Goal: Task Accomplishment & Management: Complete application form

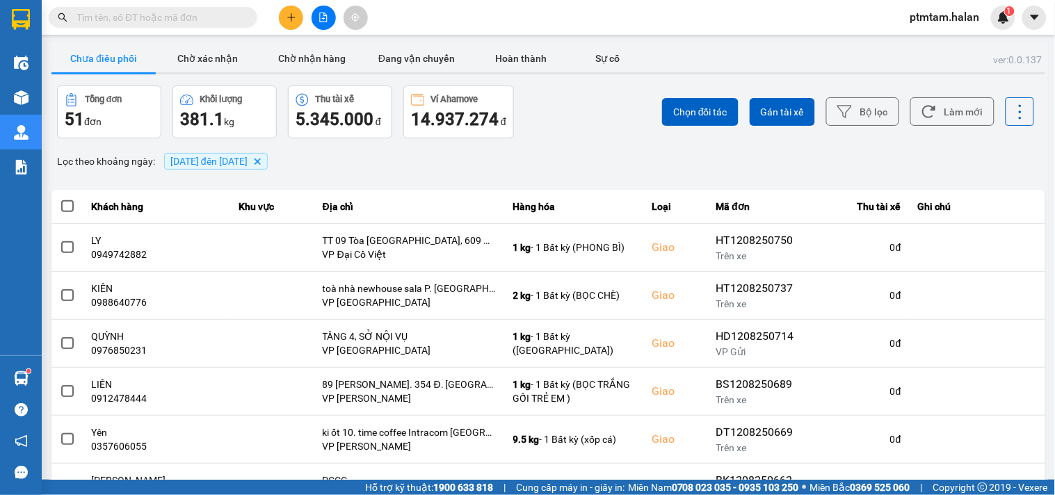
click at [586, 149] on div "Lọc theo khoảng ngày : 01/08/2025 đến 12/08/2025 Delete" at bounding box center [548, 161] width 994 height 24
click at [944, 108] on button "Làm mới" at bounding box center [952, 111] width 84 height 29
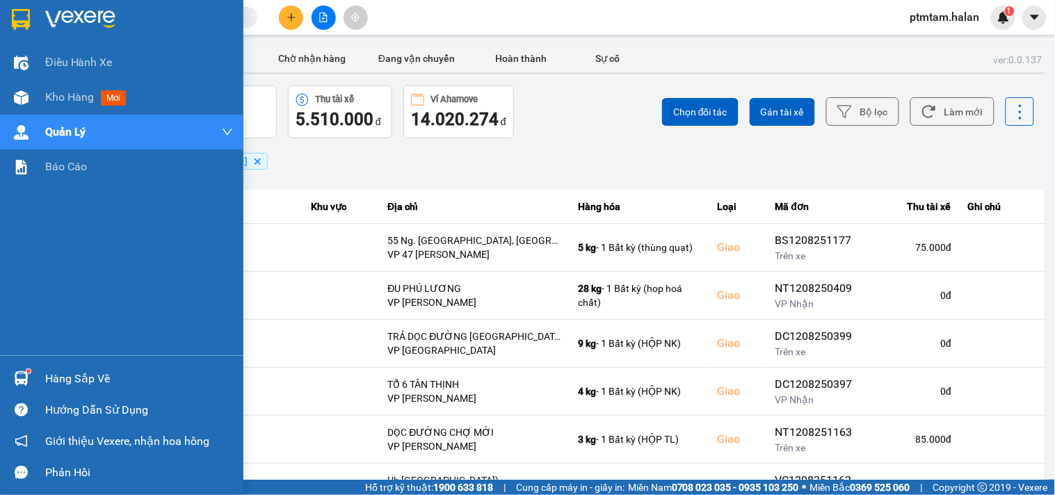
click at [0, 315] on div "Điều hành xe Kho hàng mới Quản Lý Quản lý chuyến Quản lý giao nhận mới Quản lý …" at bounding box center [121, 200] width 243 height 310
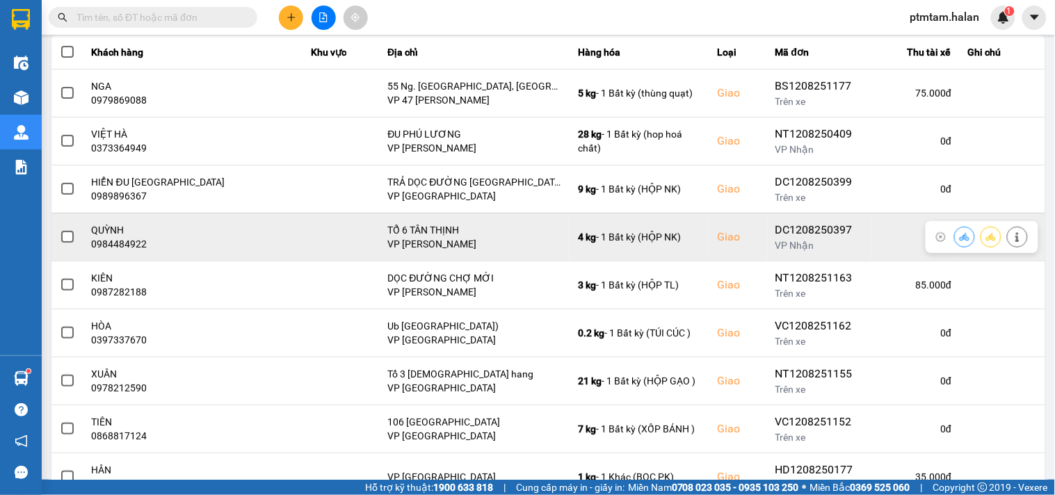
scroll to position [232, 0]
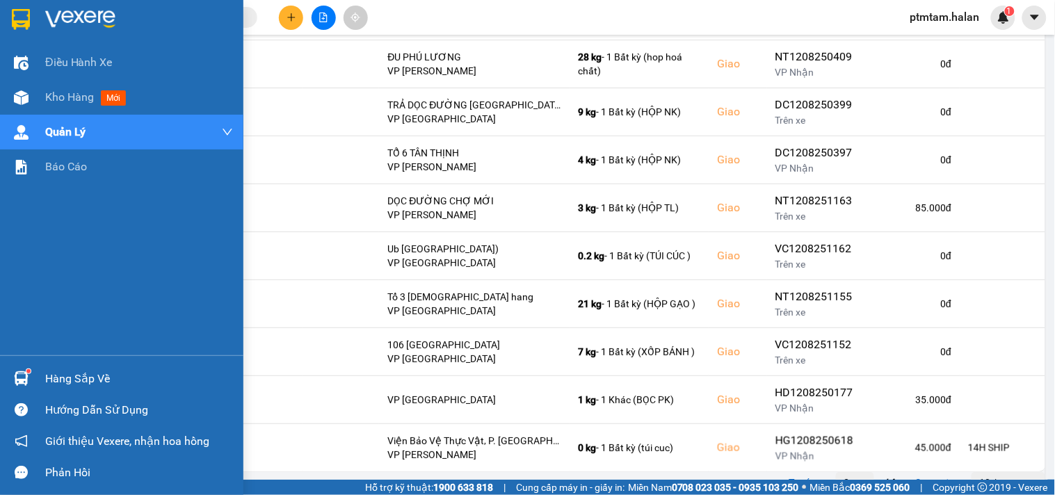
click at [15, 244] on div "Điều hành xe Kho hàng mới Quản Lý Quản lý chuyến Quản lý giao nhận mới Quản lý …" at bounding box center [121, 200] width 243 height 310
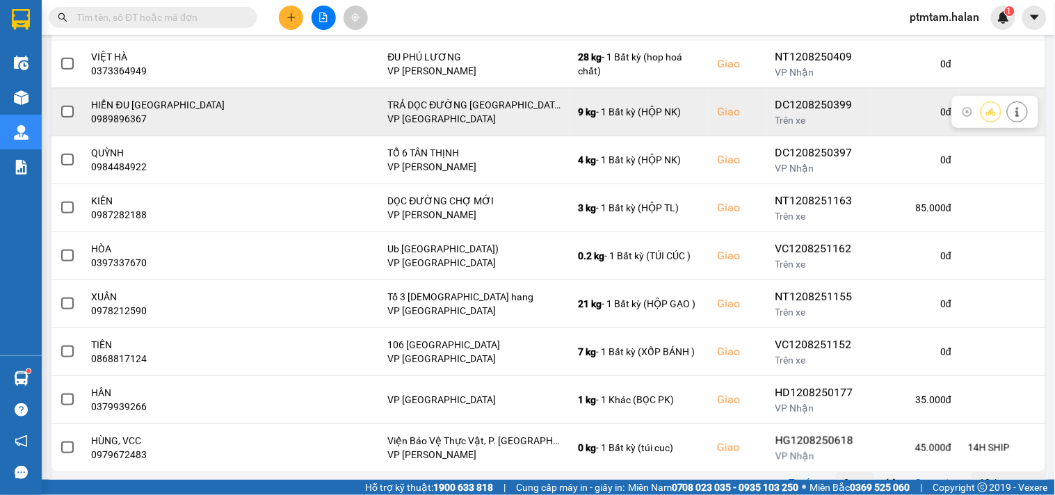
scroll to position [0, 0]
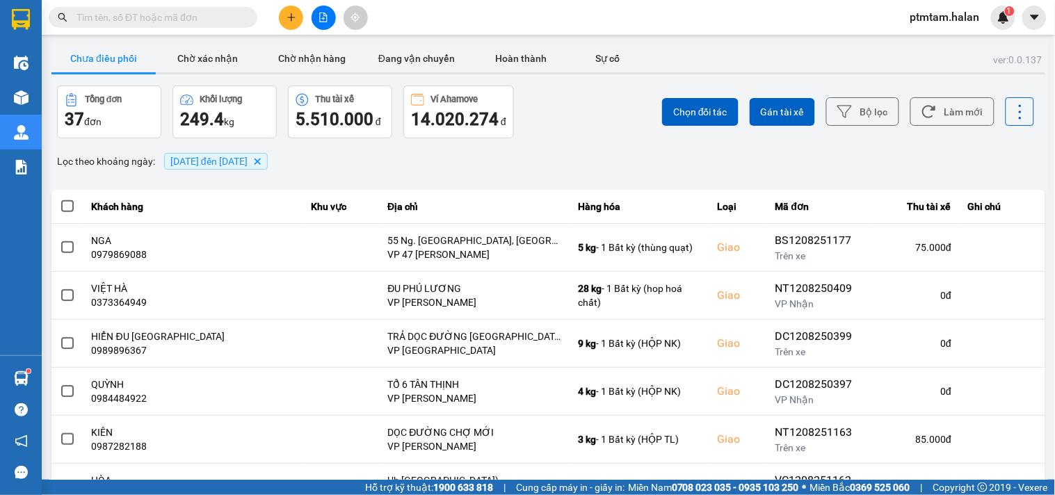
click at [156, 17] on input "text" at bounding box center [158, 17] width 164 height 15
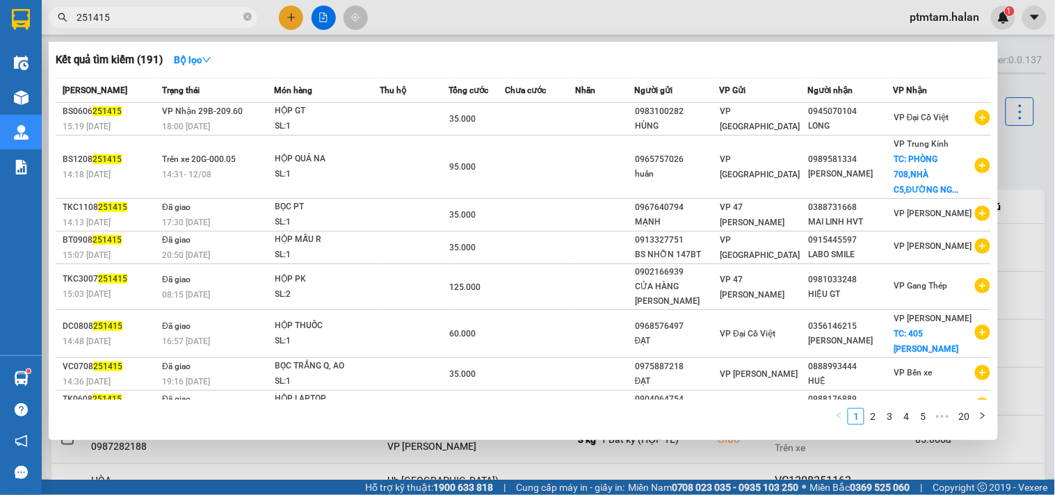
click at [170, 17] on input "251415" at bounding box center [158, 17] width 164 height 15
type input "251415"
click at [209, 421] on div "1 2 3 4 5 ••• 20" at bounding box center [523, 420] width 935 height 25
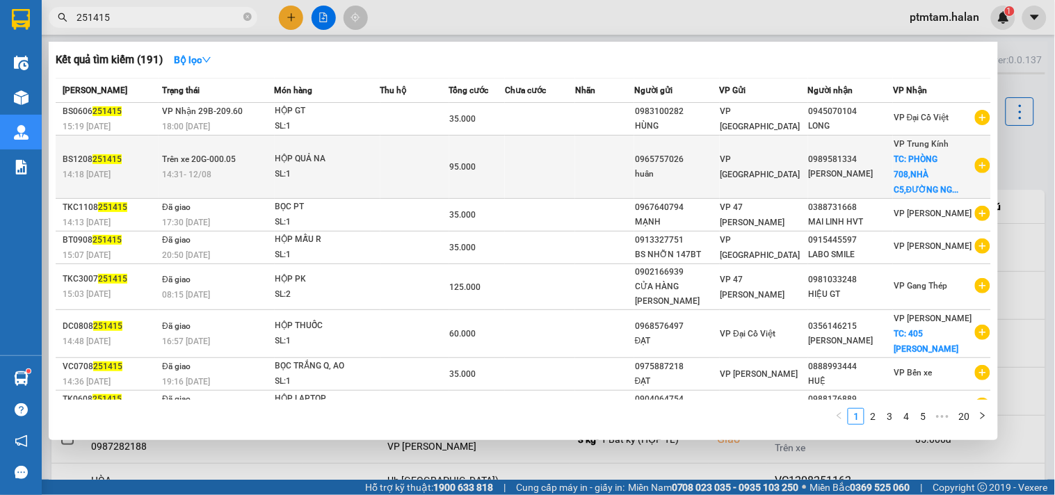
click at [408, 169] on td at bounding box center [414, 167] width 69 height 63
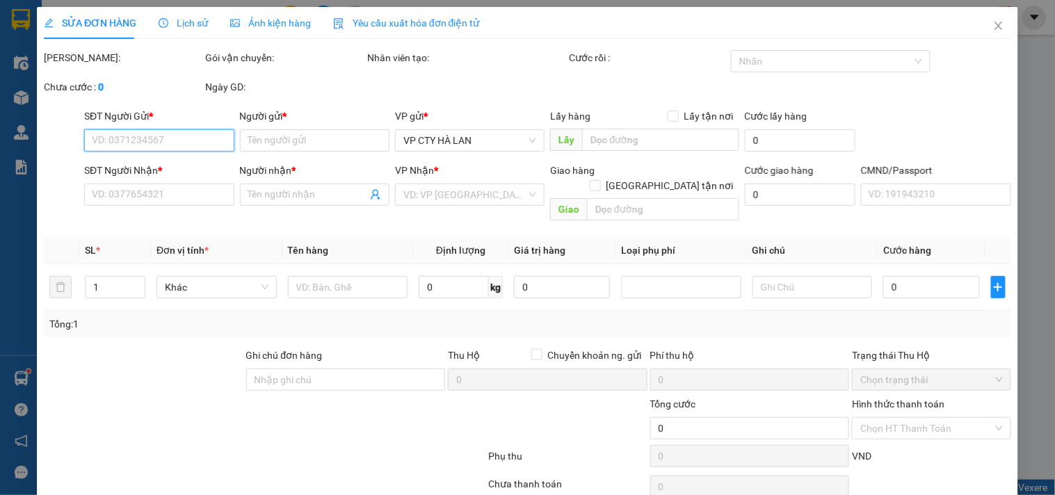
type input "0965757026"
type input "huân"
type input "0989581334"
type input "THANH THUỶ"
checkbox input "true"
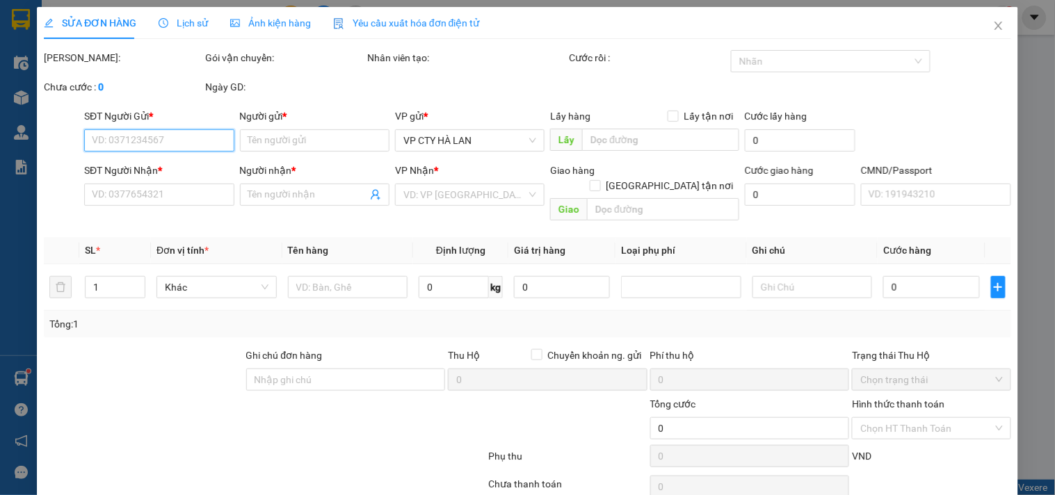
type input "PHÒNG 708,NHÀ C5,ĐƯỜNG NGUYỄN CƠ THẠCH,PHƯỜNG CẦU DIỄN,TỪ LIÊM,HÀ NỘI"
type input "95.000"
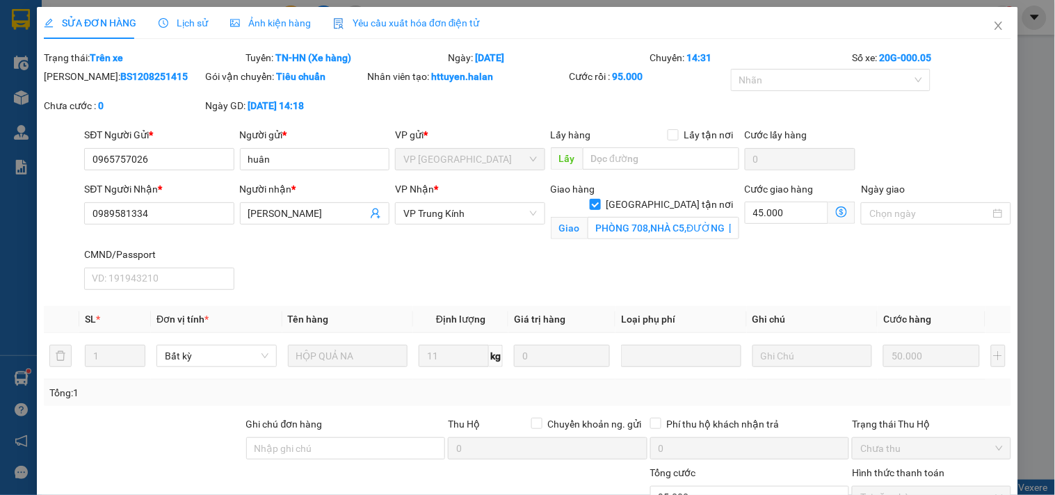
click at [836, 213] on icon "dollar-circle" at bounding box center [841, 212] width 11 height 11
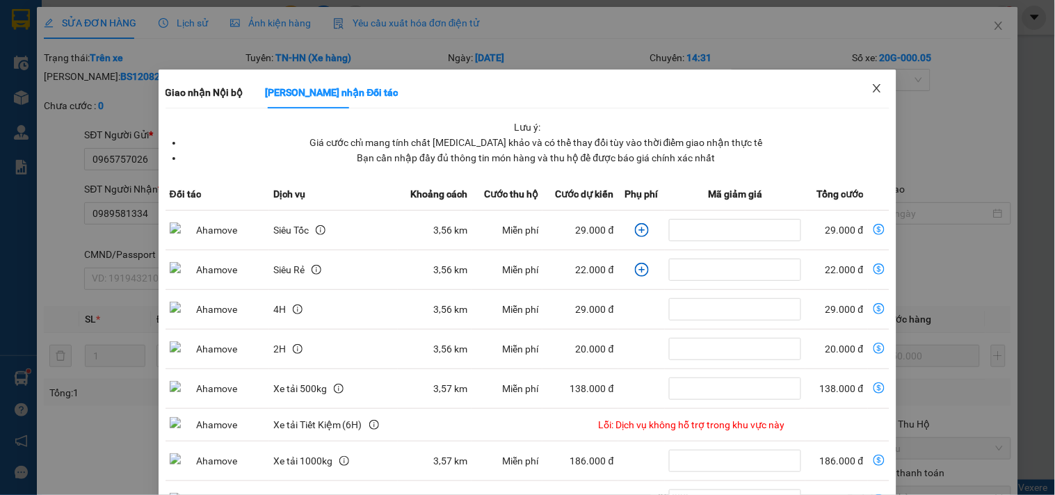
click at [871, 89] on icon "close" at bounding box center [876, 88] width 11 height 11
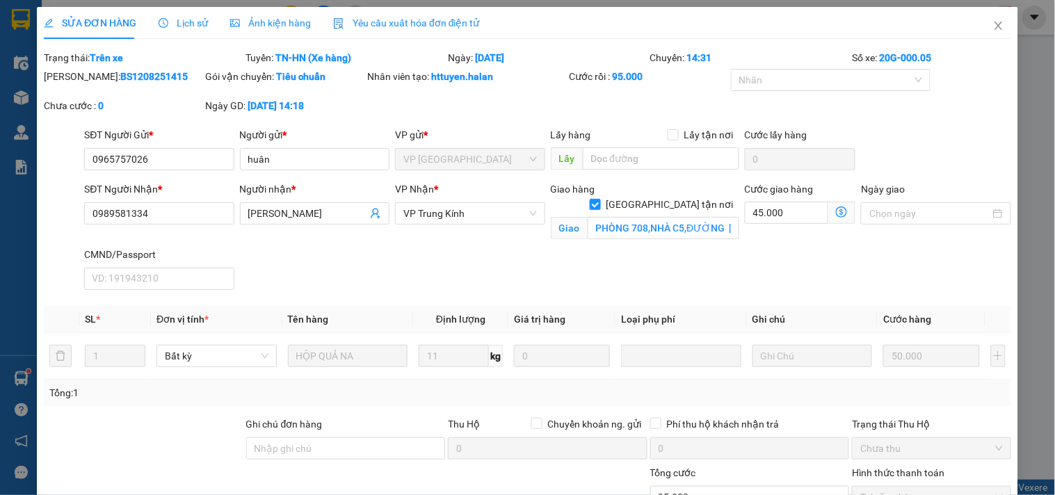
click at [836, 213] on icon "dollar-circle" at bounding box center [841, 212] width 11 height 11
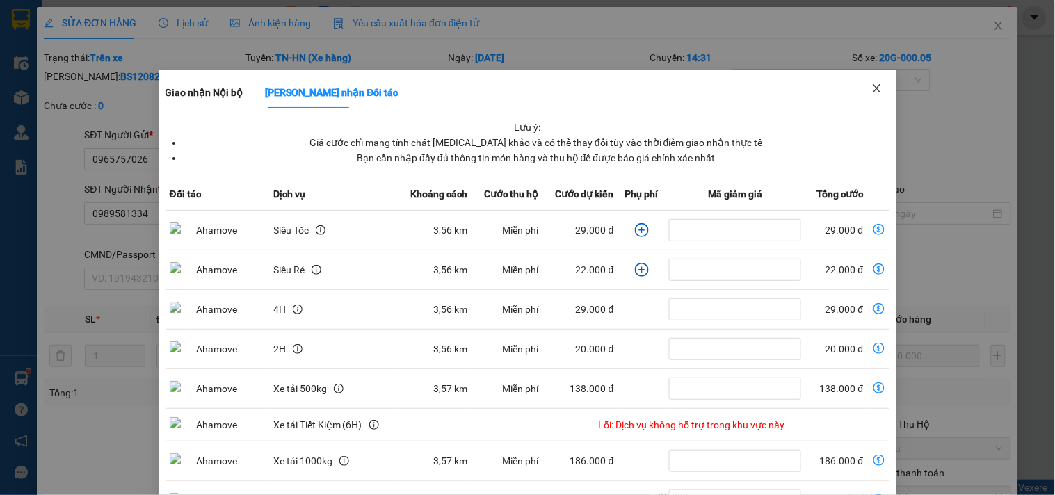
click at [871, 87] on icon "close" at bounding box center [876, 88] width 11 height 11
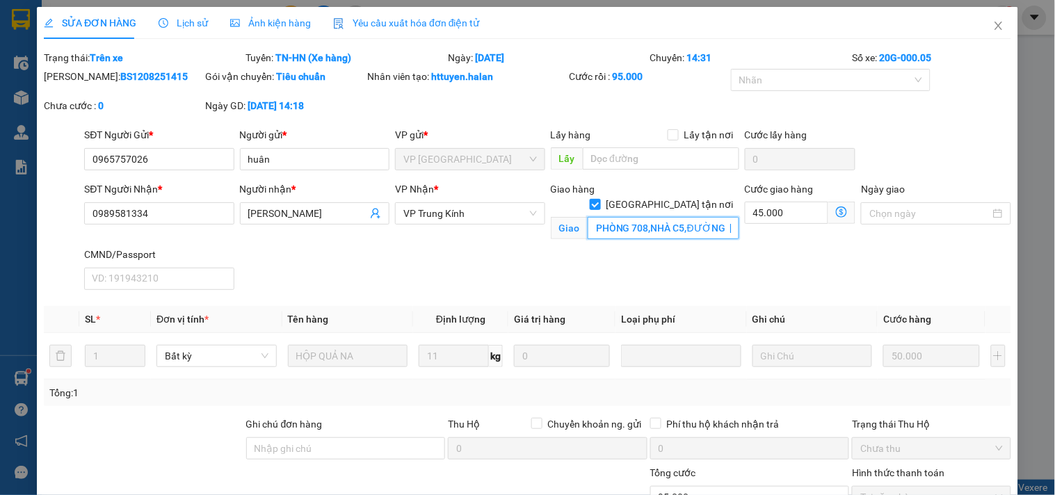
click at [681, 217] on input "PHÒNG 708,NHÀ C5,ĐƯỜNG NGUYỄN CƠ THẠCH,PHƯỜNG CẦU DIỄN,TỪ LIÊM,HÀ NỘI" at bounding box center [664, 228] width 152 height 22
click at [683, 217] on input "PHÒNG 708,NHÀ C5,ĐƯỜNG NGUYỄN CƠ THẠCH,PHƯỜNG CẦU DIỄN,TỪ LIÊM,HÀ NỘI" at bounding box center [664, 228] width 152 height 22
click at [645, 217] on input "PHÒNG 708,NHÀ C5, ĐƯỜNG NGUYỄN CƠ THẠCH,PHƯỜNG CẦU DIỄN,TỪ LIÊM,HÀ NỘI" at bounding box center [664, 228] width 152 height 22
click at [644, 217] on input "PHÒNG 708, NHÀ C5, ĐƯỜNG NGUYỄN CƠ THẠCH,PHƯỜNG CẦU DIỄN,TỪ LIÊM,HÀ NỘI" at bounding box center [664, 228] width 152 height 22
click at [681, 217] on input "PHÒNG 708 NHÀ C5, ĐƯỜNG NGUYỄN CƠ THẠCH,PHƯỜNG CẦU DIỄN,TỪ LIÊM,HÀ NỘI" at bounding box center [664, 228] width 152 height 22
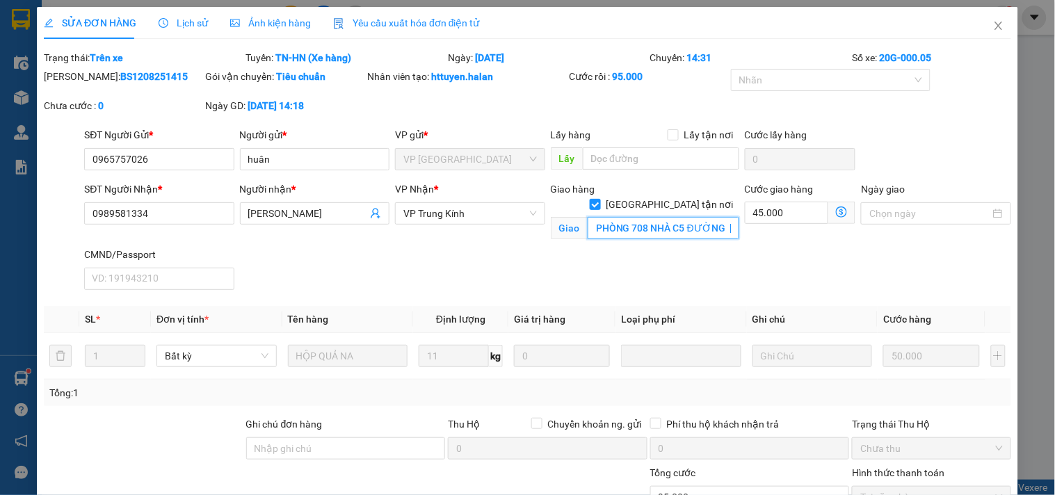
type input "PHÒNG 708 NHÀ C5 ĐƯỜNG NGUYỄN CƠ THẠCH,PHƯỜNG CẦU DIỄN,TỪ LIÊM,HÀ NỘI"
click at [836, 212] on icon "dollar-circle" at bounding box center [841, 212] width 11 height 11
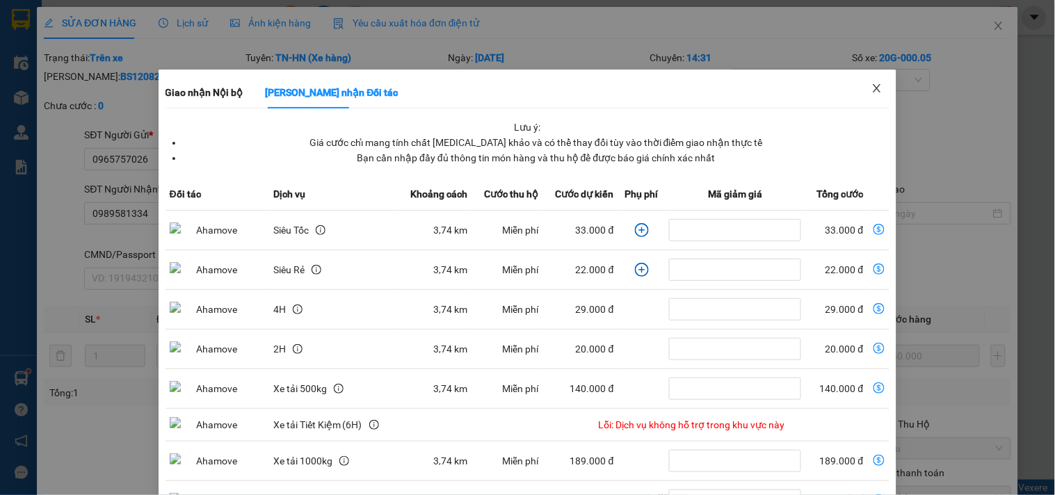
click at [873, 88] on icon "close" at bounding box center [877, 88] width 8 height 8
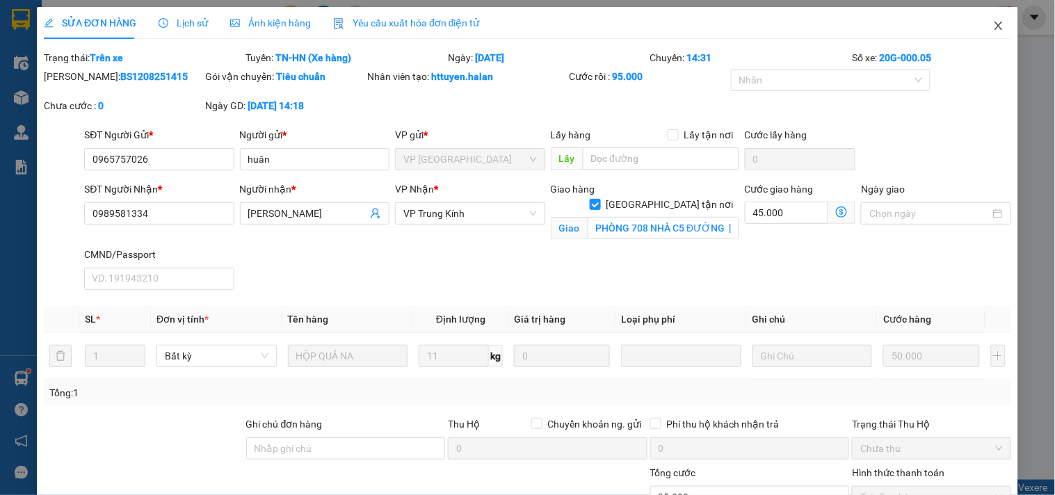
click at [993, 25] on icon "close" at bounding box center [998, 25] width 11 height 11
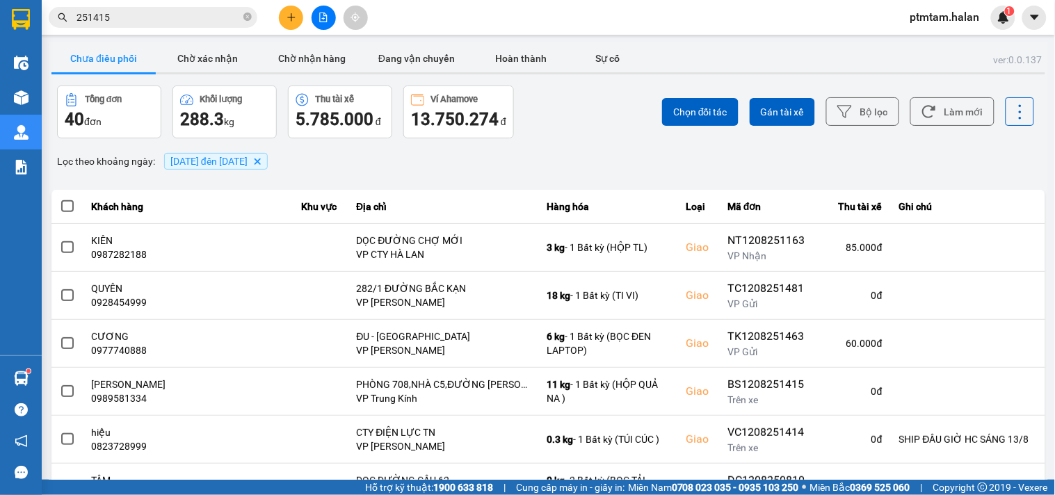
click at [149, 12] on input "251415" at bounding box center [158, 17] width 164 height 15
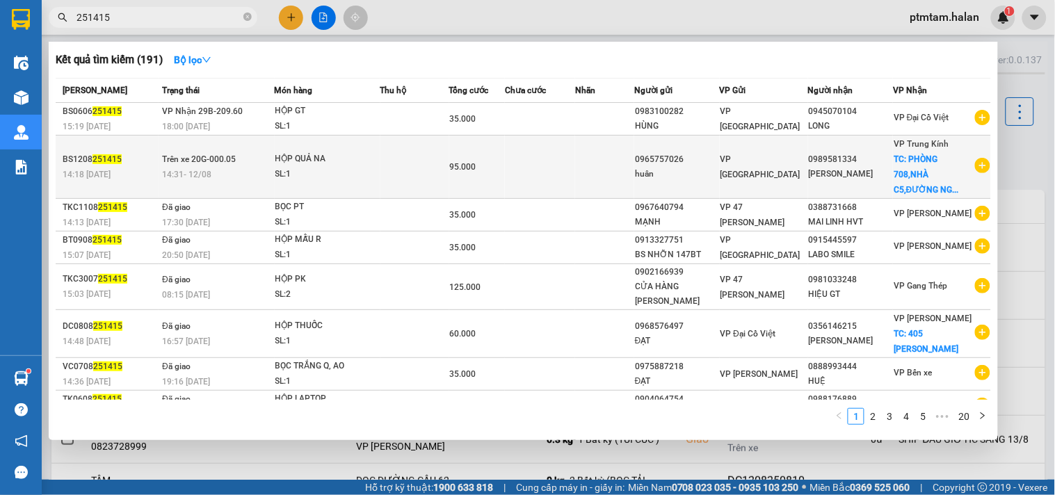
click at [408, 172] on td at bounding box center [414, 167] width 69 height 63
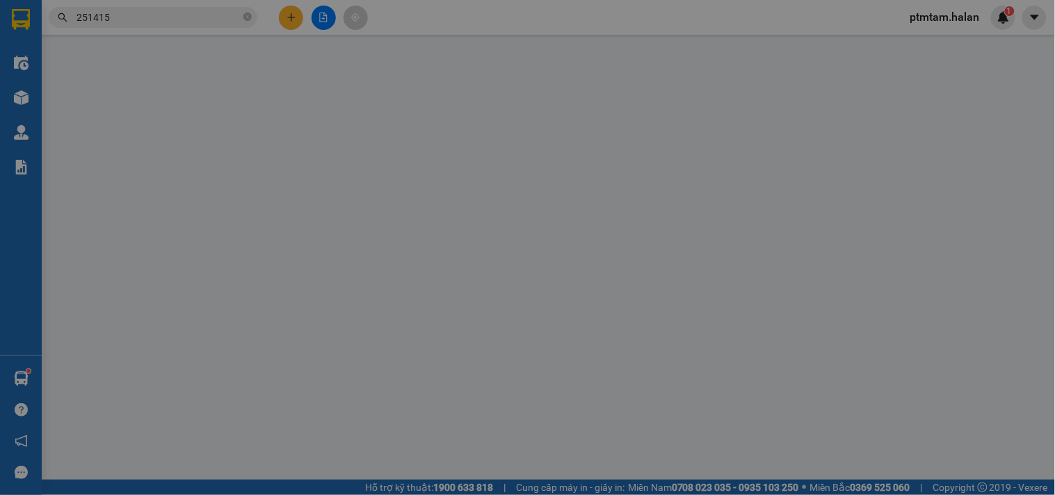
type input "0965757026"
type input "huân"
type input "0989581334"
type input "THANH THUỶ"
checkbox input "true"
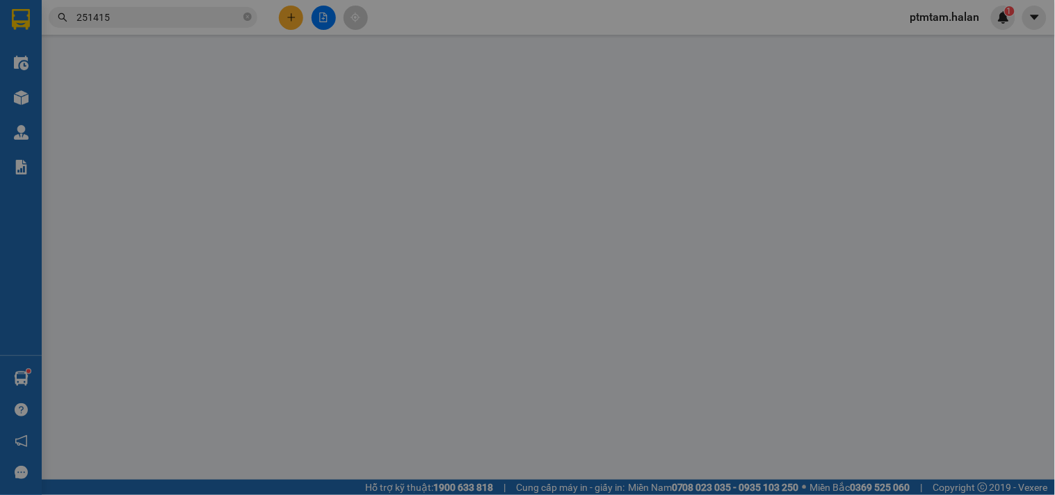
type input "PHÒNG 708,NHÀ C5,ĐƯỜNG NGUYỄN CƠ THẠCH,PHƯỜNG CẦU DIỄN,TỪ LIÊM,HÀ NỘI"
type input "95.000"
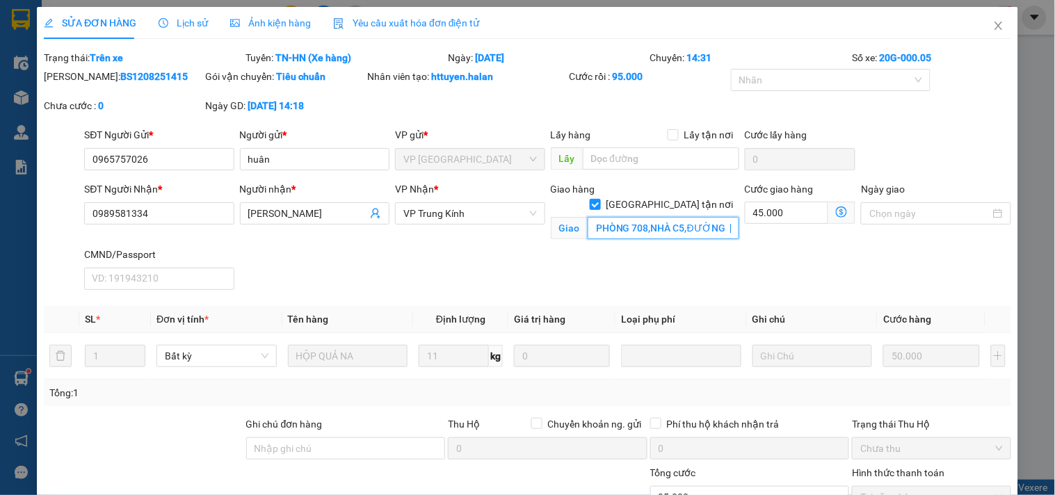
click at [666, 217] on input "PHÒNG 708,NHÀ C5,ĐƯỜNG NGUYỄN CƠ THẠCH,PHƯỜNG CẦU DIỄN,TỪ LIÊM,HÀ NỘI" at bounding box center [664, 228] width 152 height 22
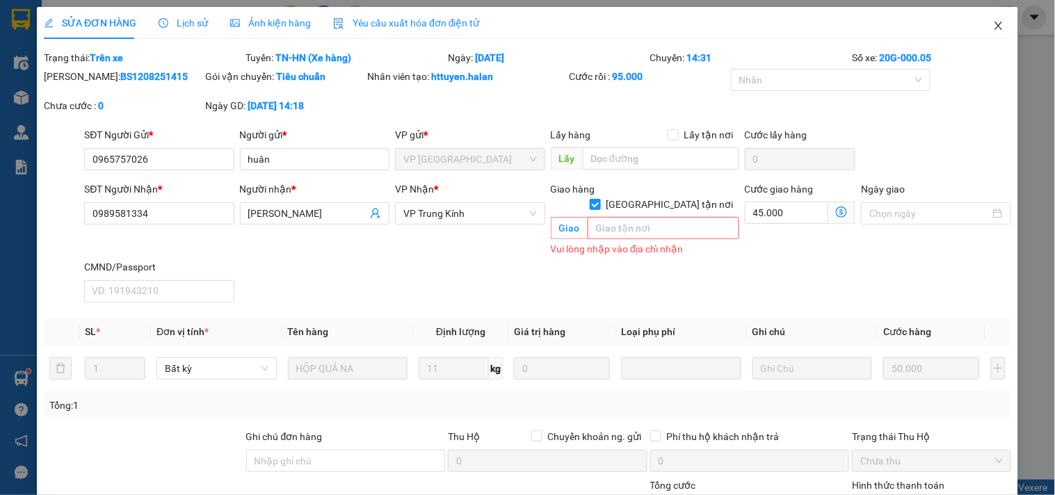
click at [994, 23] on icon "close" at bounding box center [998, 26] width 8 height 8
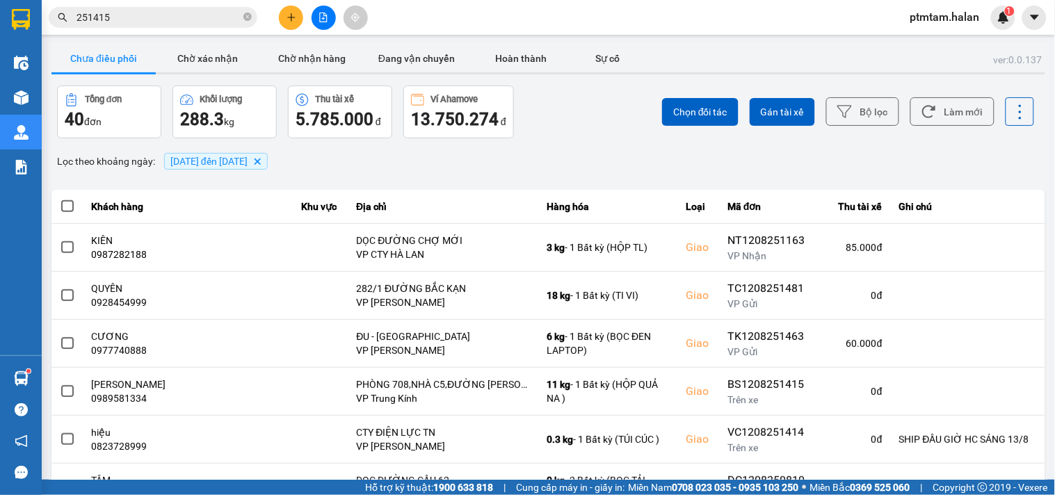
click at [165, 21] on input "251415" at bounding box center [158, 17] width 164 height 15
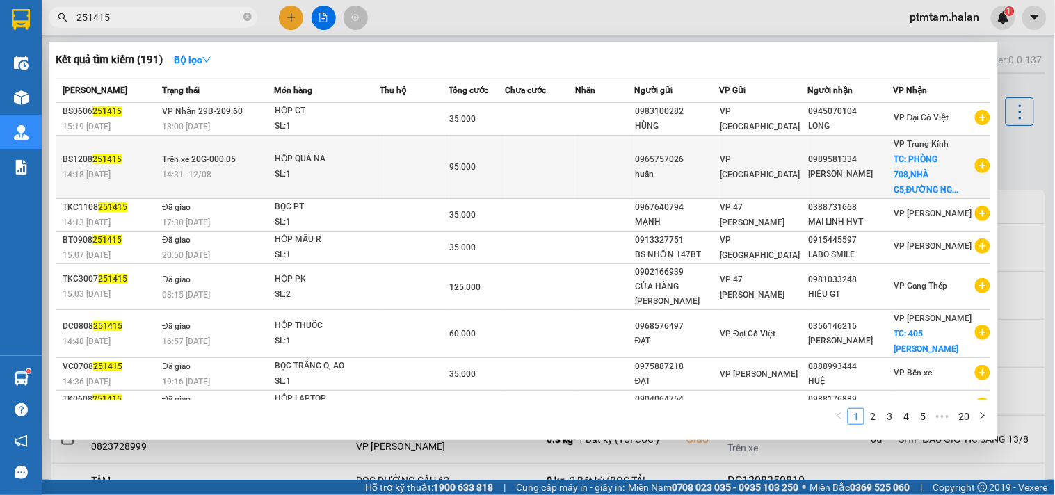
click at [611, 170] on td at bounding box center [604, 167] width 59 height 63
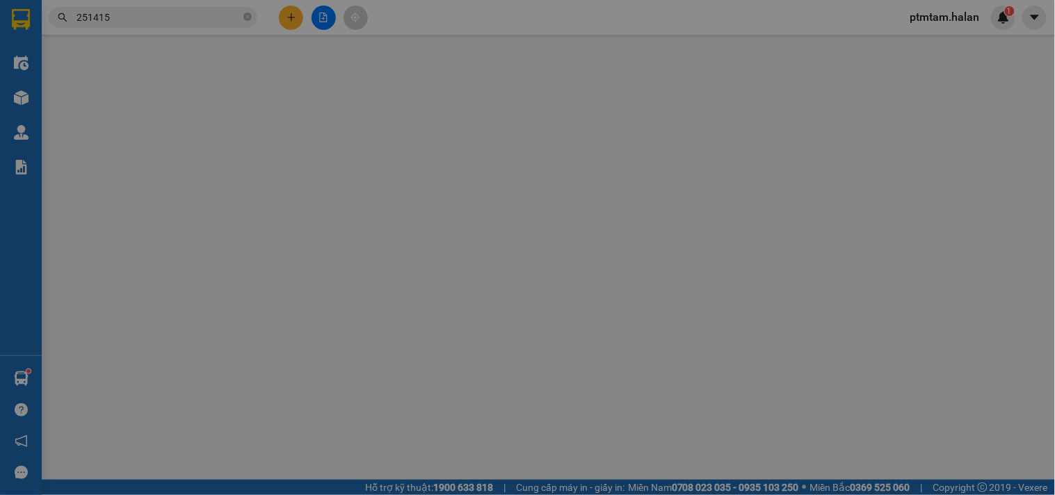
type input "0965757026"
type input "huân"
type input "0989581334"
type input "THANH THUỶ"
checkbox input "true"
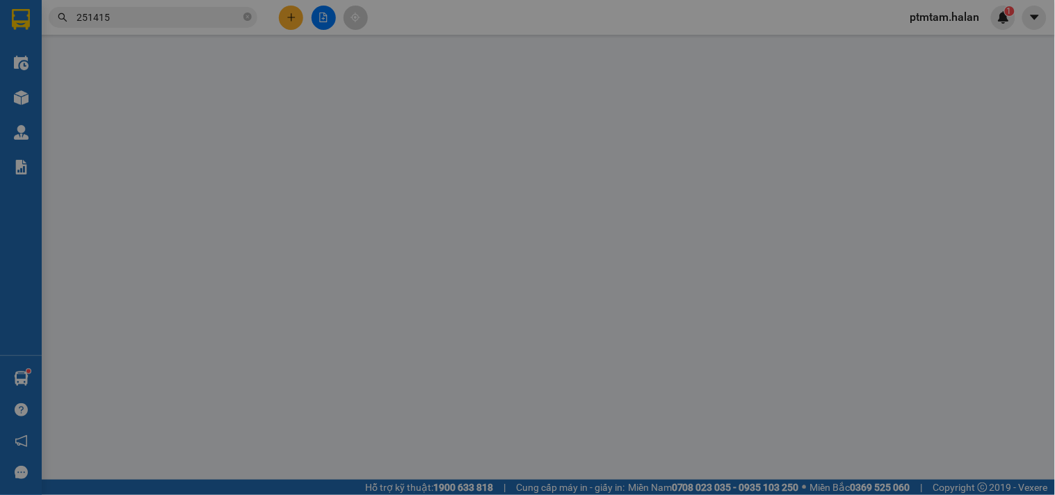
type input "PHÒNG 708,NHÀ C5,ĐƯỜNG NGUYỄN CƠ THẠCH,PHƯỜNG CẦU DIỄN,TỪ LIÊM,HÀ NỘI"
type input "95.000"
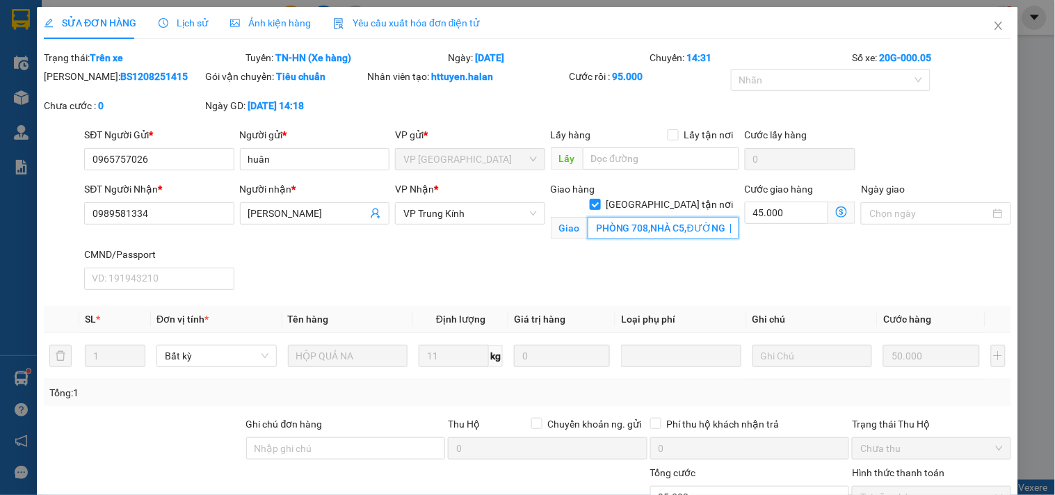
click at [663, 217] on input "PHÒNG 708,NHÀ C5,ĐƯỜNG NGUYỄN CƠ THẠCH,PHƯỜNG CẦU DIỄN,TỪ LIÊM,HÀ NỘI" at bounding box center [664, 228] width 152 height 22
click at [686, 217] on input "PHÒNG 708,NHÀ C5,ĐƯỜNG NGUYỄN CƠ THẠCH,PHƯỜNG CẦU DIỄN,TỪ LIÊM,HÀ NỘI" at bounding box center [664, 228] width 152 height 22
click at [700, 217] on input "PHÒNG 708,NHÀ C5,ĐƯỜNG NGUYỄN CƠ THẠCH,PHƯỜNG CẦU DIỄN,TỪ LIÊM,HÀ NỘI" at bounding box center [664, 228] width 152 height 22
click at [651, 217] on input "PHÒNG 708,NHÀ C5,ĐƯỜNG NGUYỄN CƠ THẠCH,PHƯỜNG CẦU DIỄN,TỪ LIÊM, HÀ NỘI" at bounding box center [664, 228] width 152 height 22
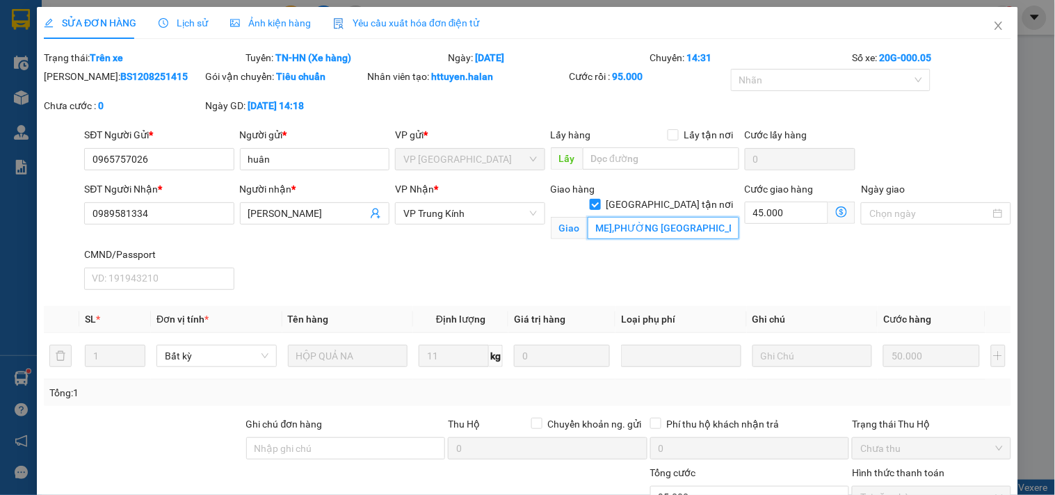
scroll to position [0, 172]
click at [645, 217] on input "PHÒNG 708,NHÀ C5,ĐƯỜNG NGUYỄN CƠ THẠCH,PHƯỜNG CẦU DIỄN, TỪ LIÊM, HÀ NỘI" at bounding box center [664, 228] width 152 height 22
type input "PHÒNG 708,NHÀ C5,ĐƯỜNG NGUYỄN CƠ THẠCH,PHƯỜNG CẦU DIỄN, TỪ LIÊM, HÀ NỘI"
click at [994, 29] on icon "close" at bounding box center [998, 26] width 8 height 8
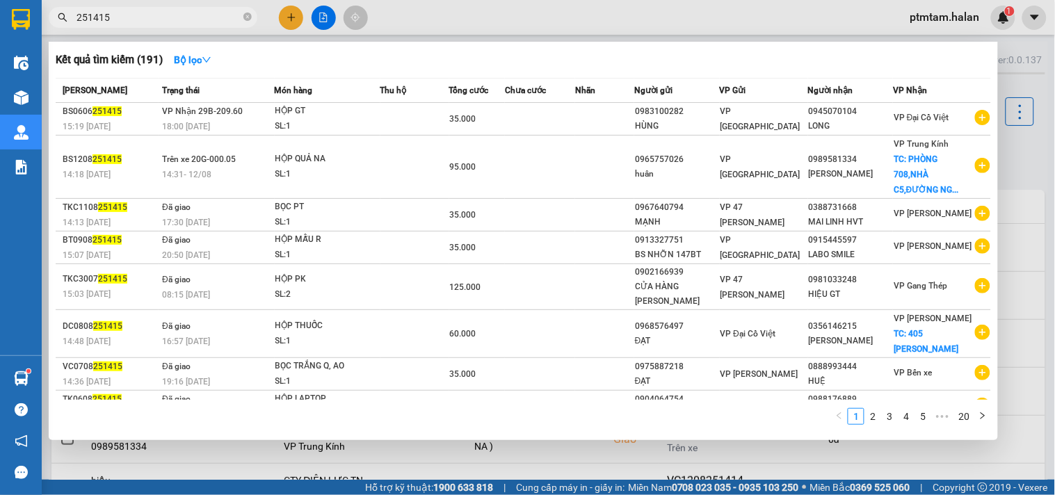
click at [205, 22] on input "251415" at bounding box center [158, 17] width 164 height 15
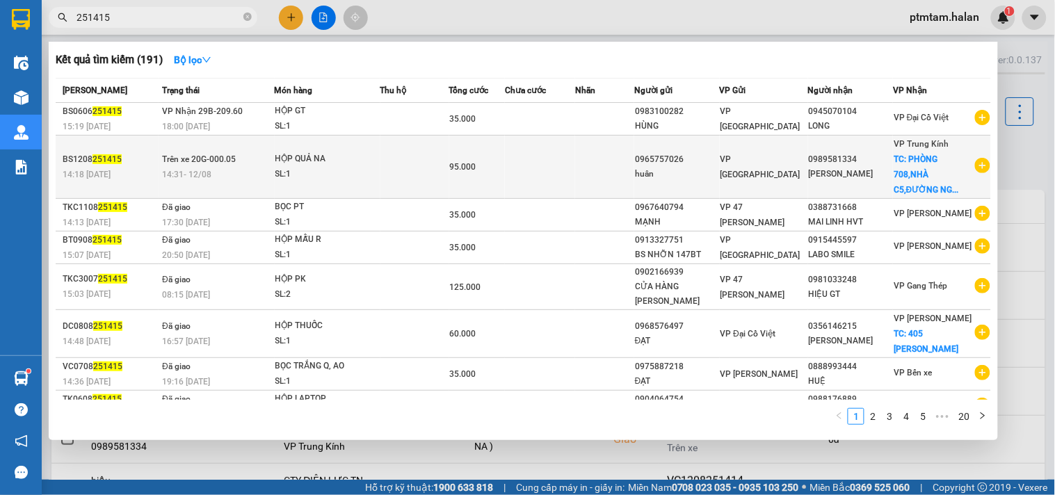
click at [377, 165] on div "HỘP QUẢ NA" at bounding box center [327, 159] width 104 height 15
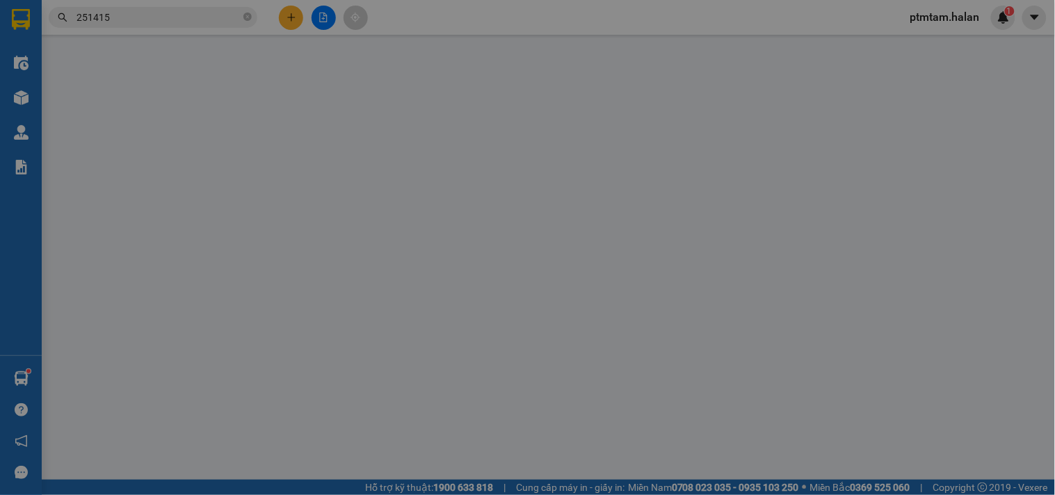
type input "0965757026"
type input "huân"
type input "0989581334"
type input "THANH THUỶ"
checkbox input "true"
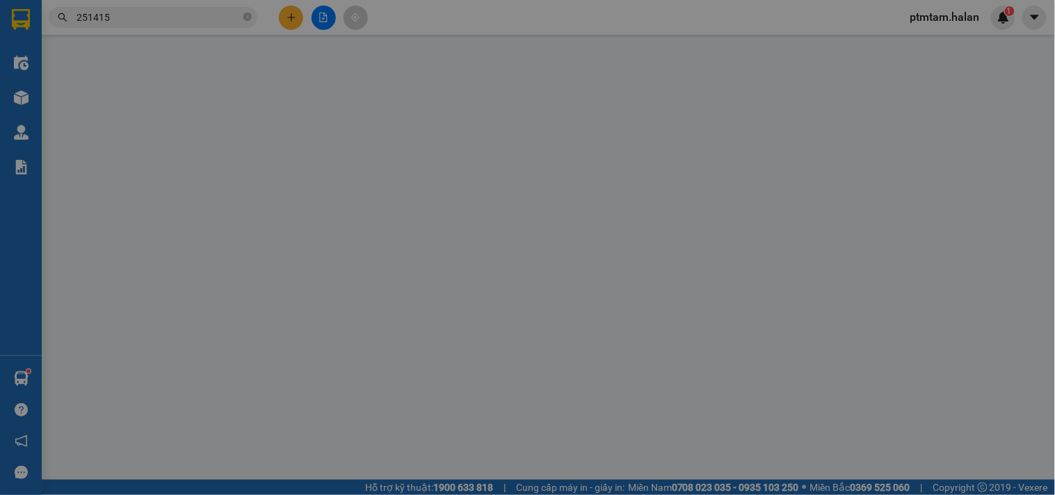
type input "PHÒNG 708,NHÀ C5,ĐƯỜNG NGUYỄN CƠ THẠCH,PHƯỜNG CẦU DIỄN,TỪ LIÊM,HÀ NỘI"
type input "95.000"
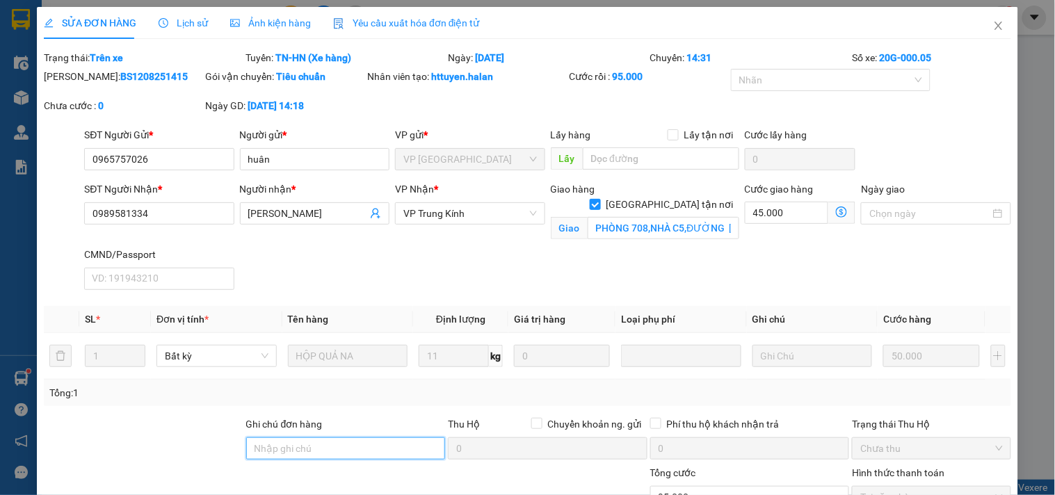
click at [291, 451] on input "Ghi chú đơn hàng" at bounding box center [346, 448] width 200 height 22
type input "l"
click at [176, 450] on div at bounding box center [143, 441] width 202 height 49
click at [836, 216] on icon "dollar-circle" at bounding box center [841, 212] width 11 height 11
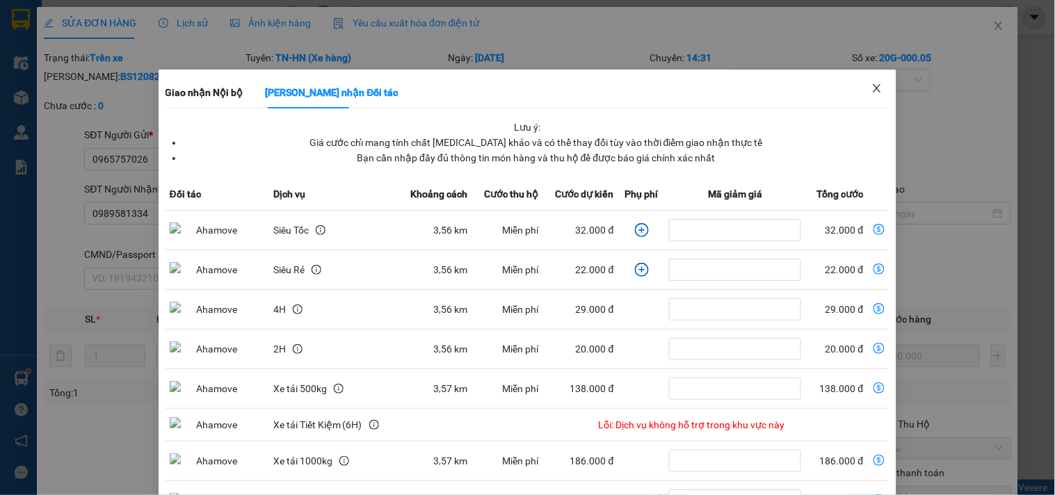
click at [871, 87] on icon "close" at bounding box center [876, 88] width 11 height 11
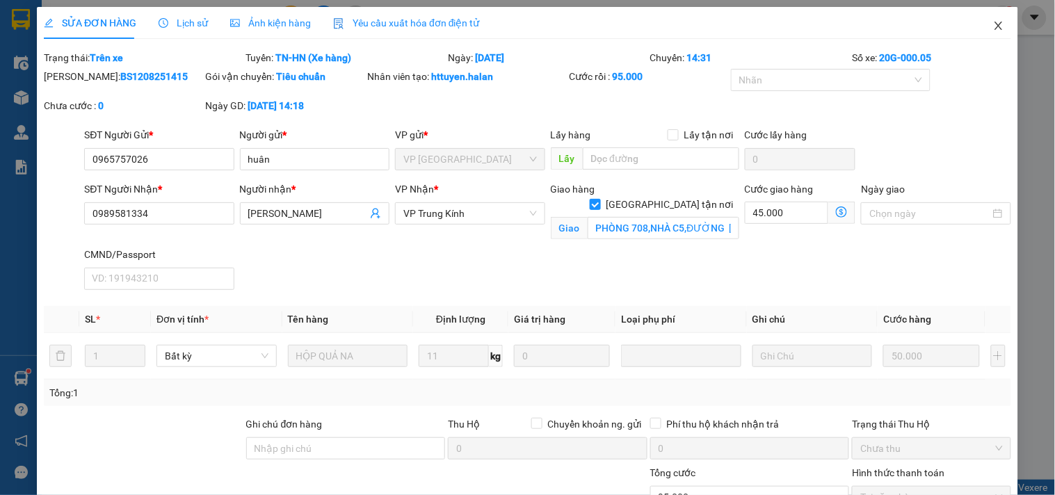
click at [993, 25] on icon "close" at bounding box center [998, 25] width 11 height 11
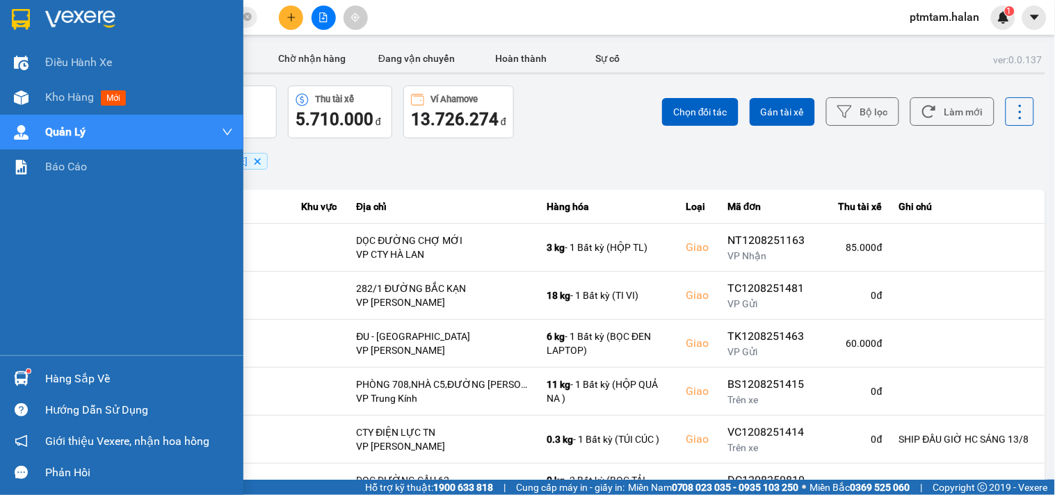
click at [0, 315] on div "Điều hành xe Kho hàng mới Quản Lý Quản lý chuyến Quản lý giao nhận mới Quản lý …" at bounding box center [121, 200] width 243 height 310
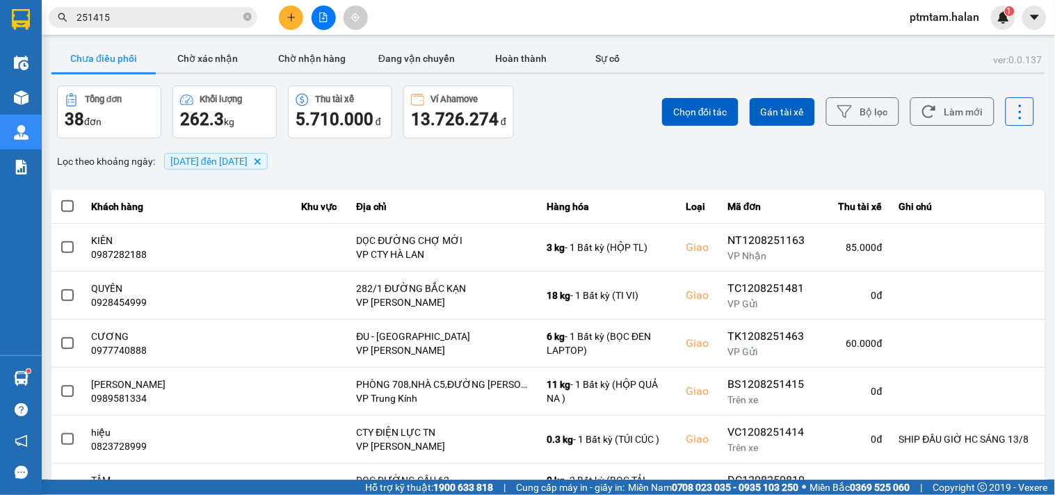
click at [170, 17] on input "251415" at bounding box center [158, 17] width 164 height 15
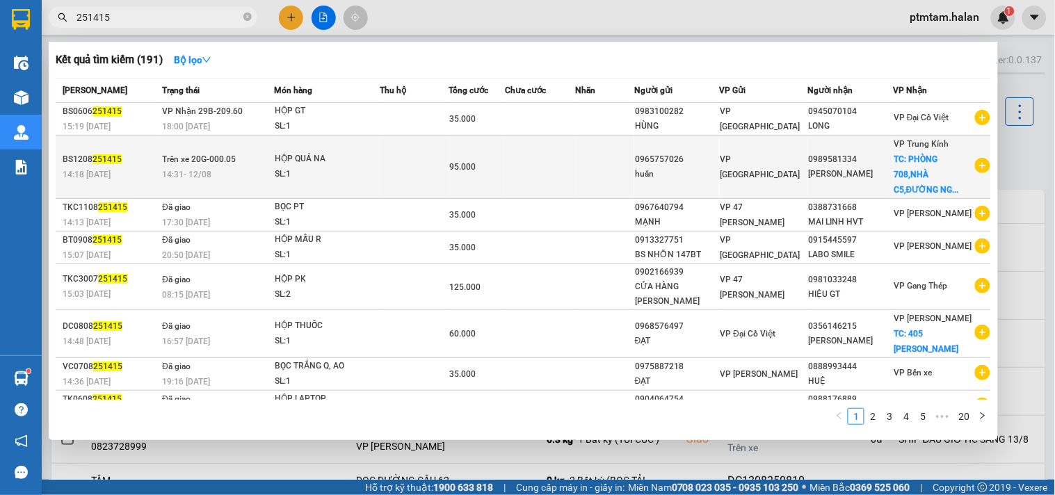
click at [505, 169] on div "95.000" at bounding box center [477, 166] width 55 height 15
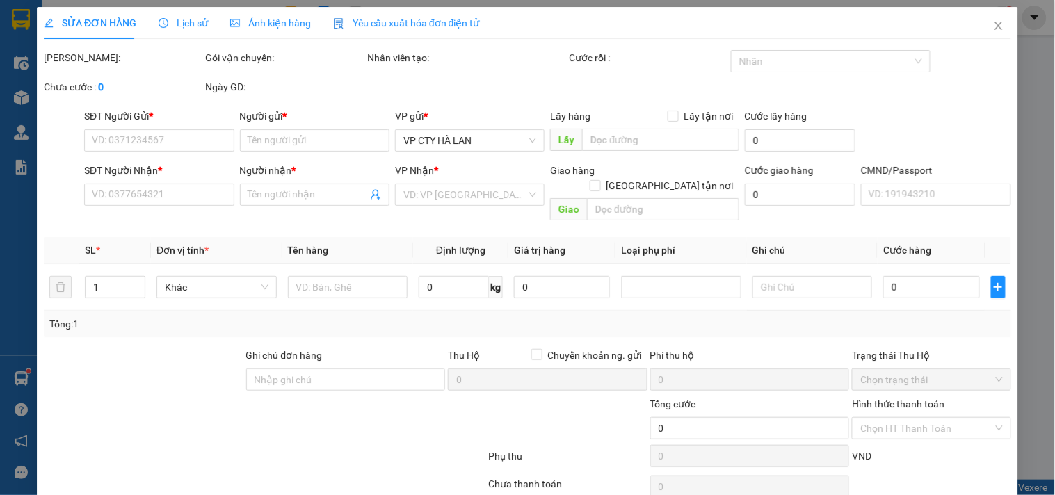
type input "0965757026"
type input "huân"
type input "0989581334"
type input "THANH THUỶ"
checkbox input "true"
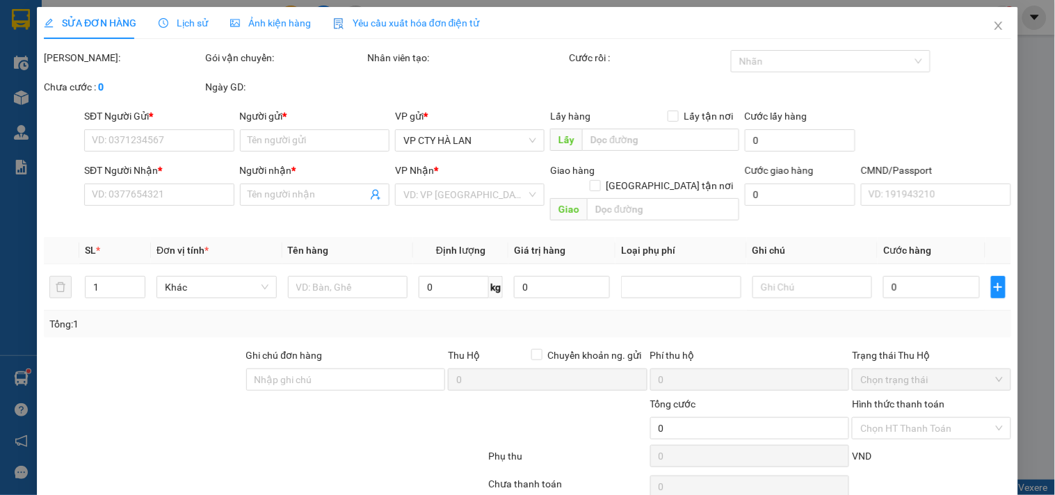
type input "PHÒNG 708,NHÀ C5,ĐƯỜNG NGUYỄN CƠ THẠCH,PHƯỜNG CẦU DIỄN,TỪ LIÊM,HÀ NỘI"
type input "95.000"
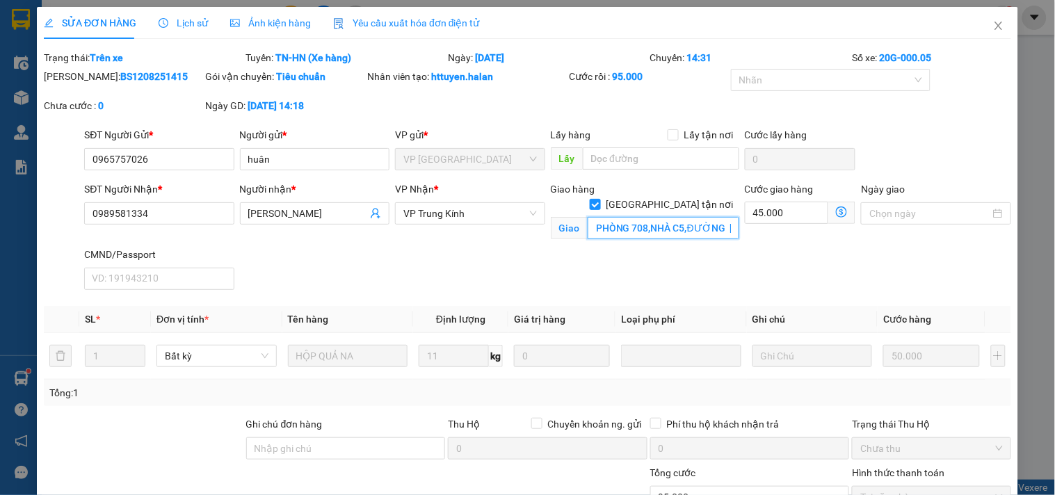
click at [642, 217] on input "PHÒNG 708,NHÀ C5,ĐƯỜNG NGUYỄN CƠ THẠCH,PHƯỜNG CẦU DIỄN,TỪ LIÊM,HÀ NỘI" at bounding box center [664, 228] width 152 height 22
click at [644, 217] on input "PHÒNG 708,NHÀ C5,ĐƯỜNG NGUYỄN CƠ THẠCH,PHƯỜNG CẦU DIỄN,TỪ LIÊM,HÀ NỘI" at bounding box center [664, 228] width 152 height 22
click at [685, 217] on input "PHÒNG 708, NHÀ C5,ĐƯỜNG NGUYỄN CƠ THẠCH,PHƯỜNG CẦU DIỄN,TỪ LIÊM,HÀ NỘI" at bounding box center [664, 228] width 152 height 22
click at [656, 217] on input "PHÒNG 708, NHÀ C5, ĐƯỜNG NGUYỄN CƠ THẠCH,PHƯỜNG CẦU DIỄN,TỪ LIÊM,HÀ NỘI" at bounding box center [664, 228] width 152 height 22
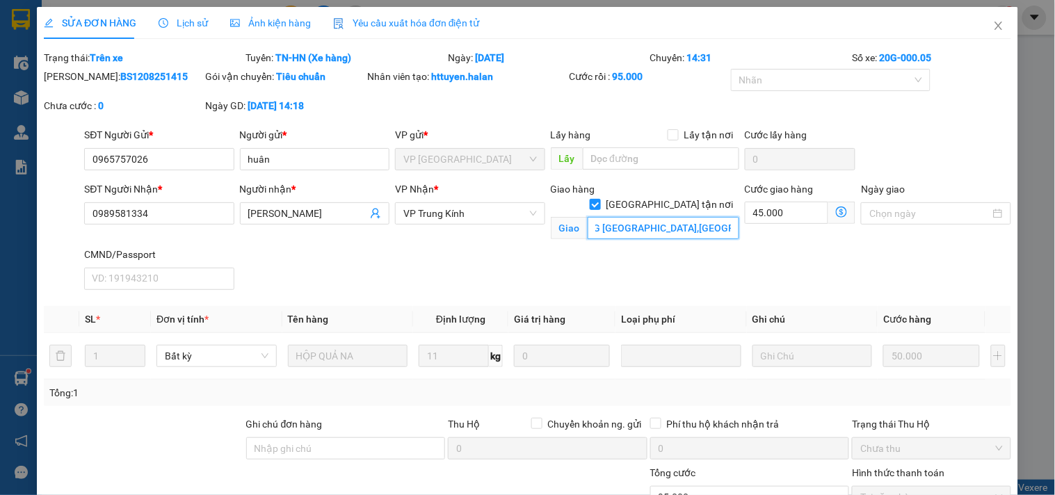
scroll to position [0, 266]
click at [649, 217] on input "PHÒNG 708, NHÀ C5, ĐƯỜNG NGUYỄN CƠ THẠCH, PHƯỜNG CẦU DIỄN,TỪ LIÊM,HÀ NỘI" at bounding box center [664, 228] width 152 height 22
click at [692, 217] on input "PHÒNG 708, NHÀ C5, ĐƯỜNG NGUYỄN CƠ THẠCH, PHƯỜNG CẦU DIỄN, TỪ LIÊM,HÀ NỘI" at bounding box center [664, 228] width 152 height 22
type input "PHÒNG 708, NHÀ C5, ĐƯỜNG NGUYỄN CƠ THẠCH, PHƯỜNG CẦU DIỄN, TỪ LIÊM, HÀ NỘI"
click at [836, 211] on icon "dollar-circle" at bounding box center [841, 212] width 11 height 11
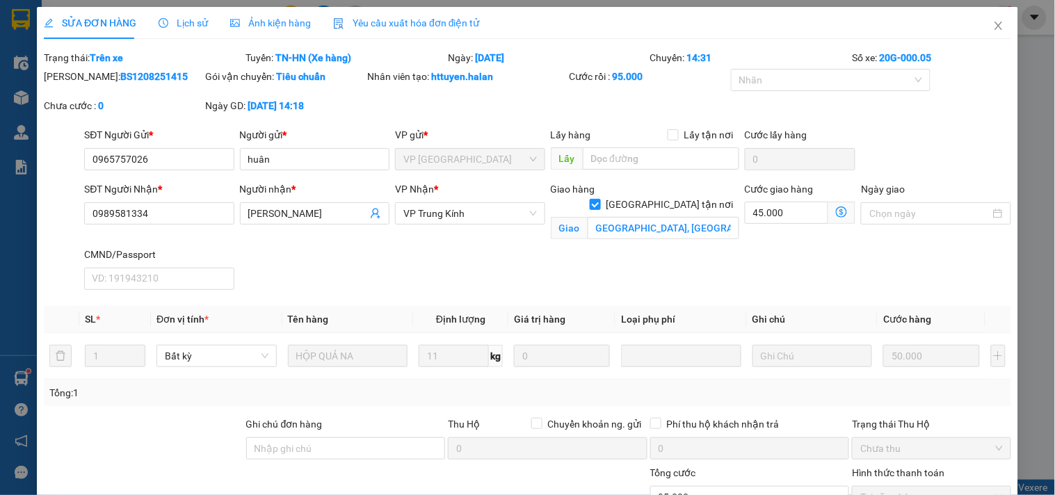
scroll to position [0, 0]
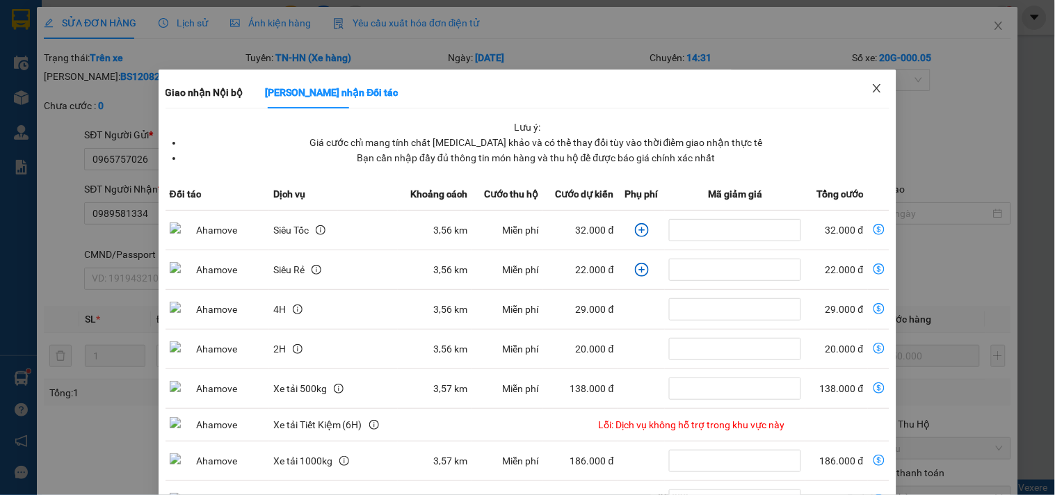
click at [871, 85] on icon "close" at bounding box center [876, 88] width 11 height 11
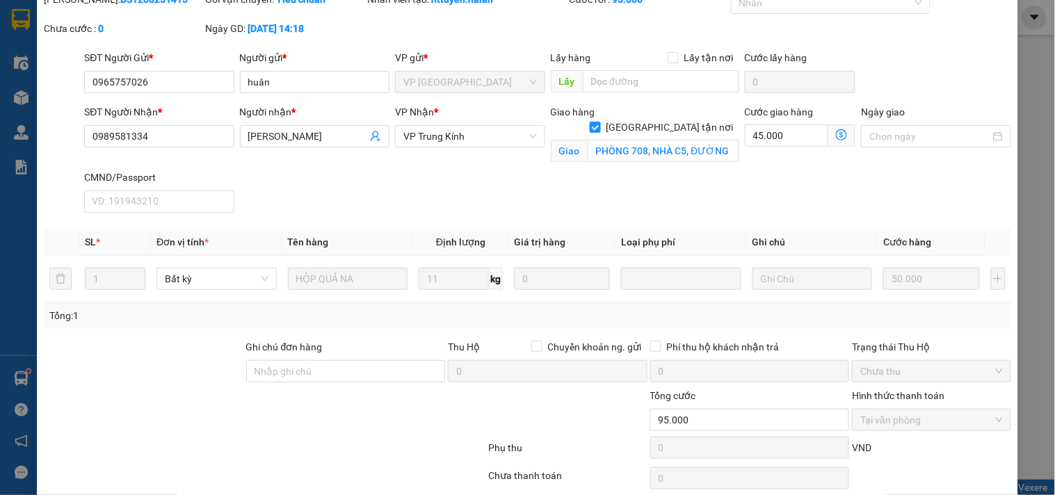
scroll to position [134, 0]
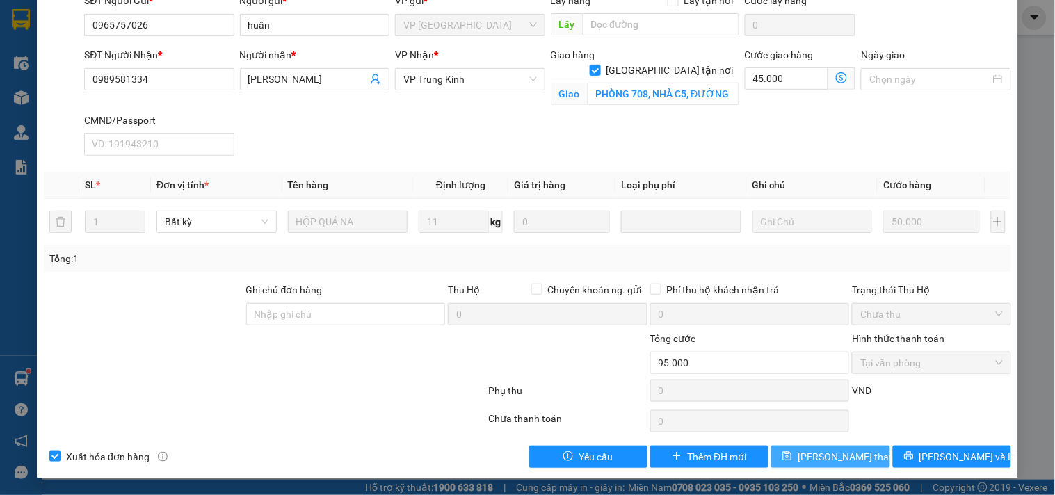
click at [823, 462] on span "Lưu thay đổi" at bounding box center [853, 456] width 111 height 15
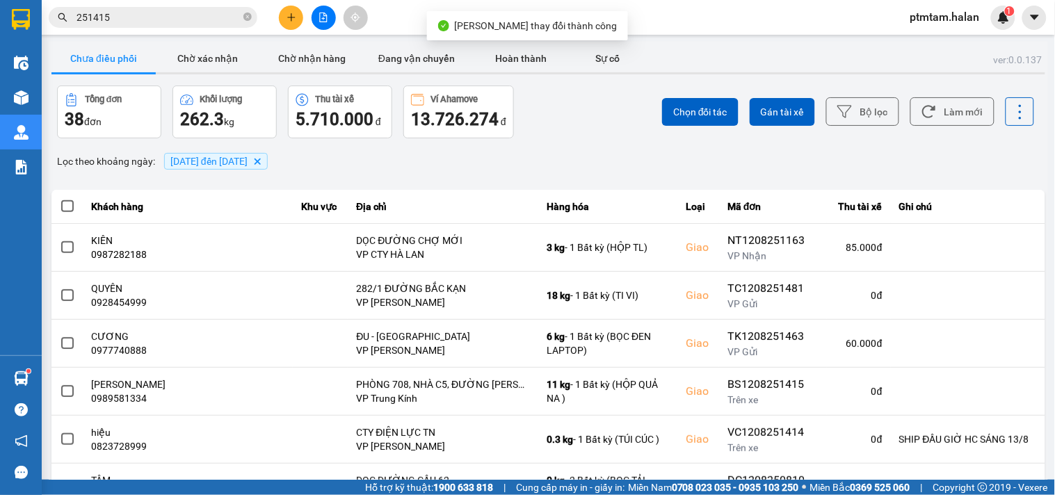
click at [593, 142] on div "ver: 0.0.137 Chưa điều phối Chờ xác nhận Chờ nhận hàng Đang vận chuyển Hoàn thà…" at bounding box center [548, 385] width 999 height 687
click at [953, 109] on button "Làm mới" at bounding box center [952, 111] width 84 height 29
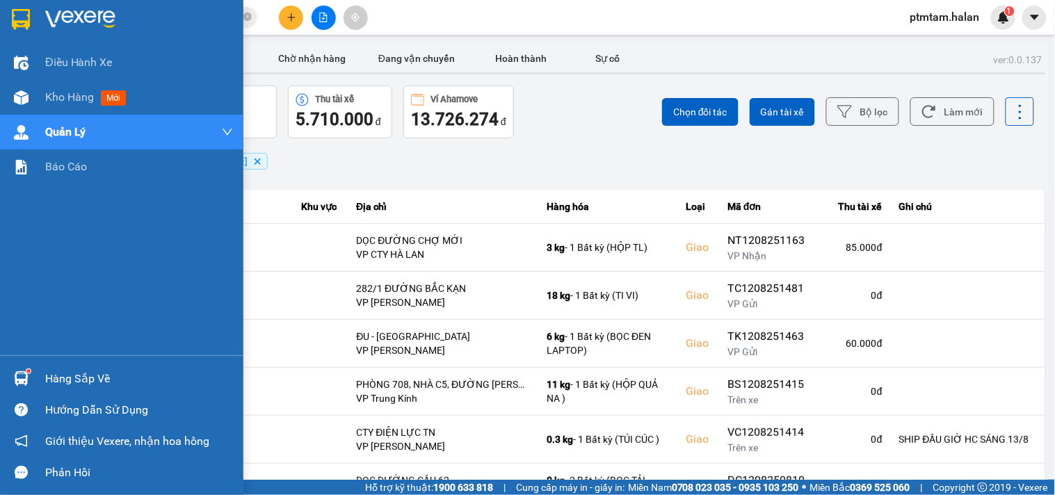
click at [0, 293] on div "Điều hành xe Kho hàng mới Quản Lý Quản lý chuyến Quản lý giao nhận mới Quản lý …" at bounding box center [121, 200] width 243 height 310
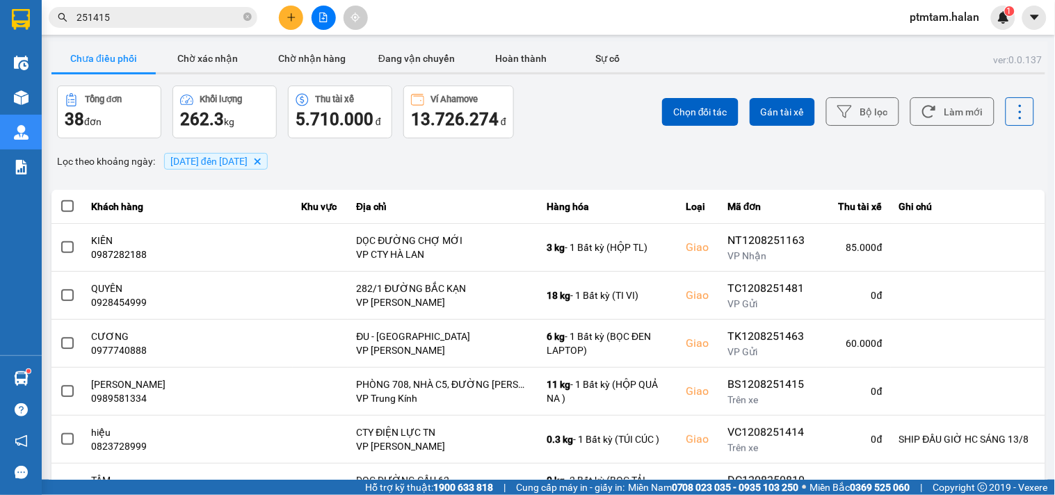
click at [537, 151] on div "Lọc theo khoảng ngày : 01/08/2025 đến 12/08/2025 Delete" at bounding box center [548, 161] width 994 height 24
click at [956, 116] on button "Làm mới" at bounding box center [952, 111] width 84 height 29
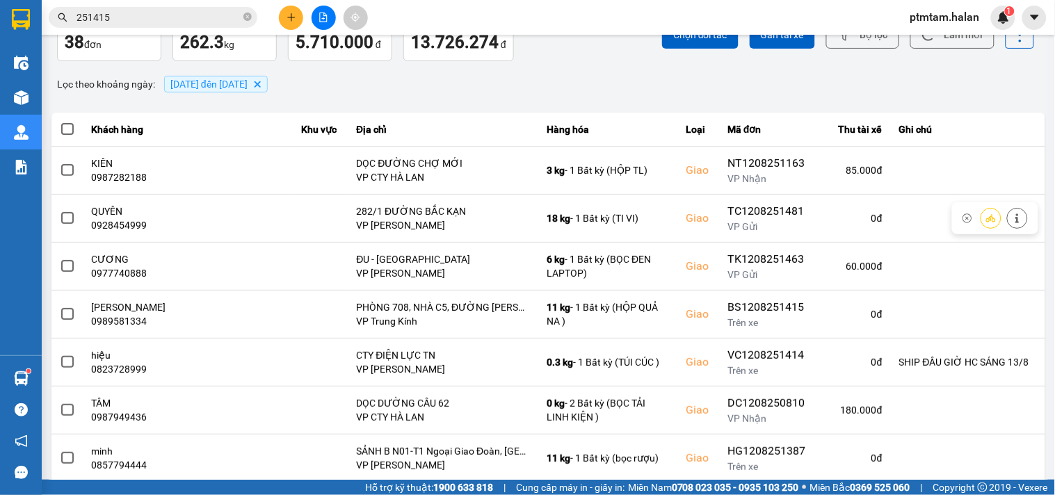
scroll to position [256, 0]
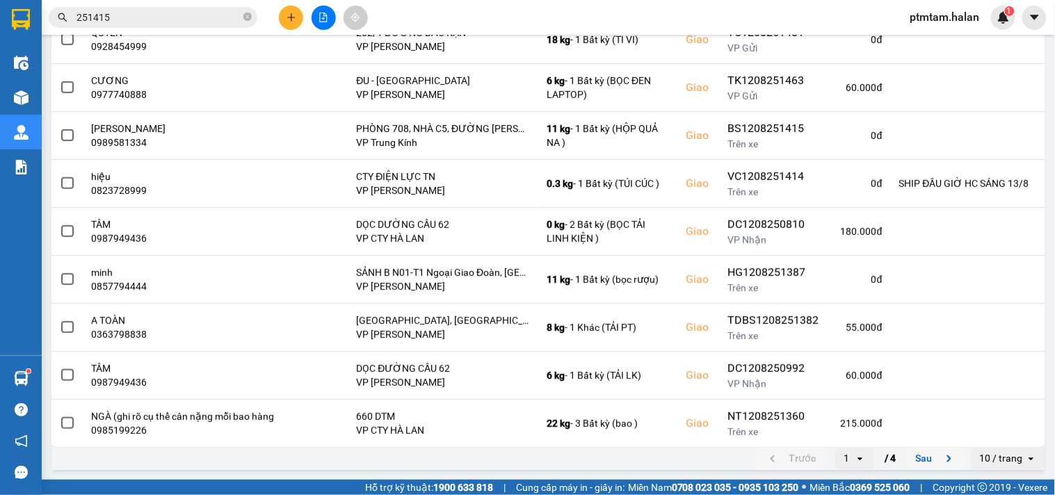
click at [926, 457] on button "Sau" at bounding box center [936, 458] width 58 height 21
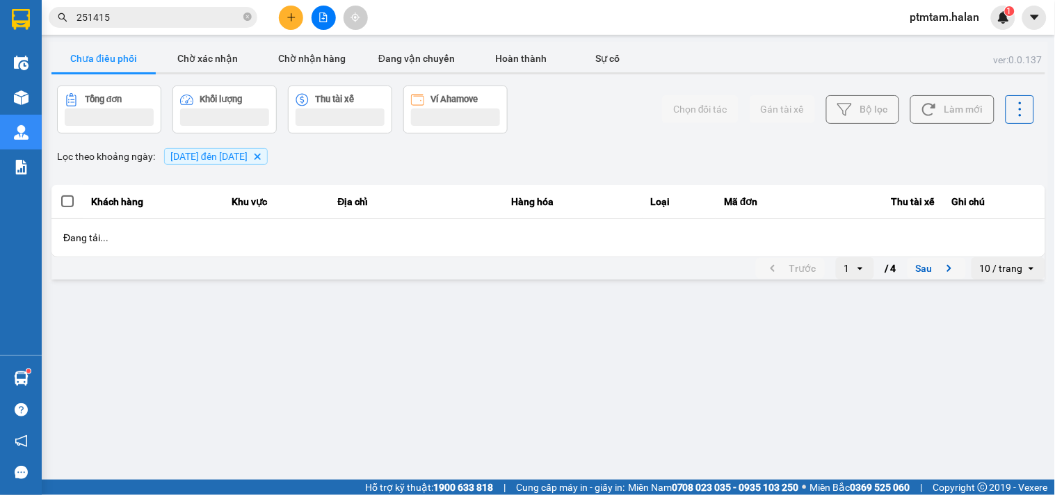
scroll to position [0, 0]
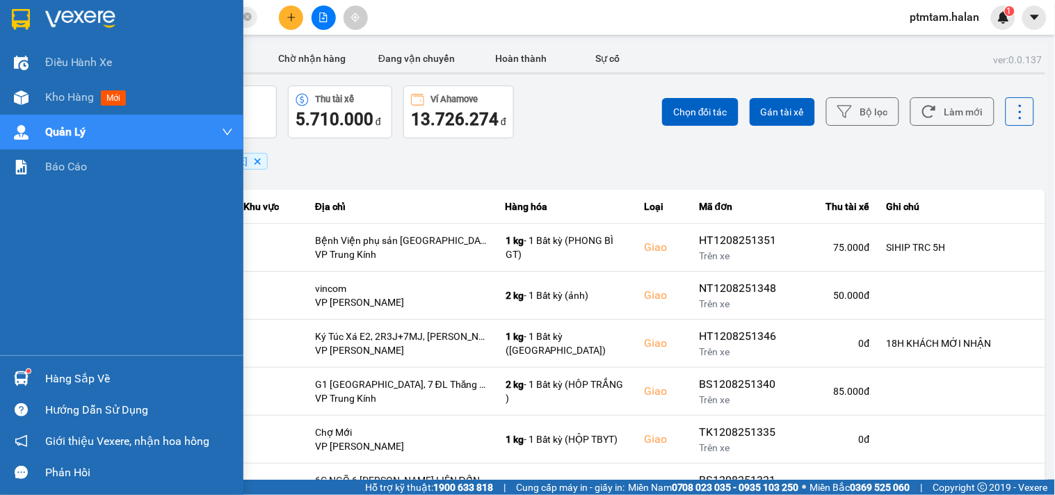
drag, startPoint x: 0, startPoint y: 248, endPoint x: 8, endPoint y: 248, distance: 7.6
click at [0, 248] on div "Điều hành xe Kho hàng mới Quản Lý Quản lý chuyến Quản lý giao nhận mới Quản lý …" at bounding box center [121, 200] width 243 height 310
